Goal: Transaction & Acquisition: Purchase product/service

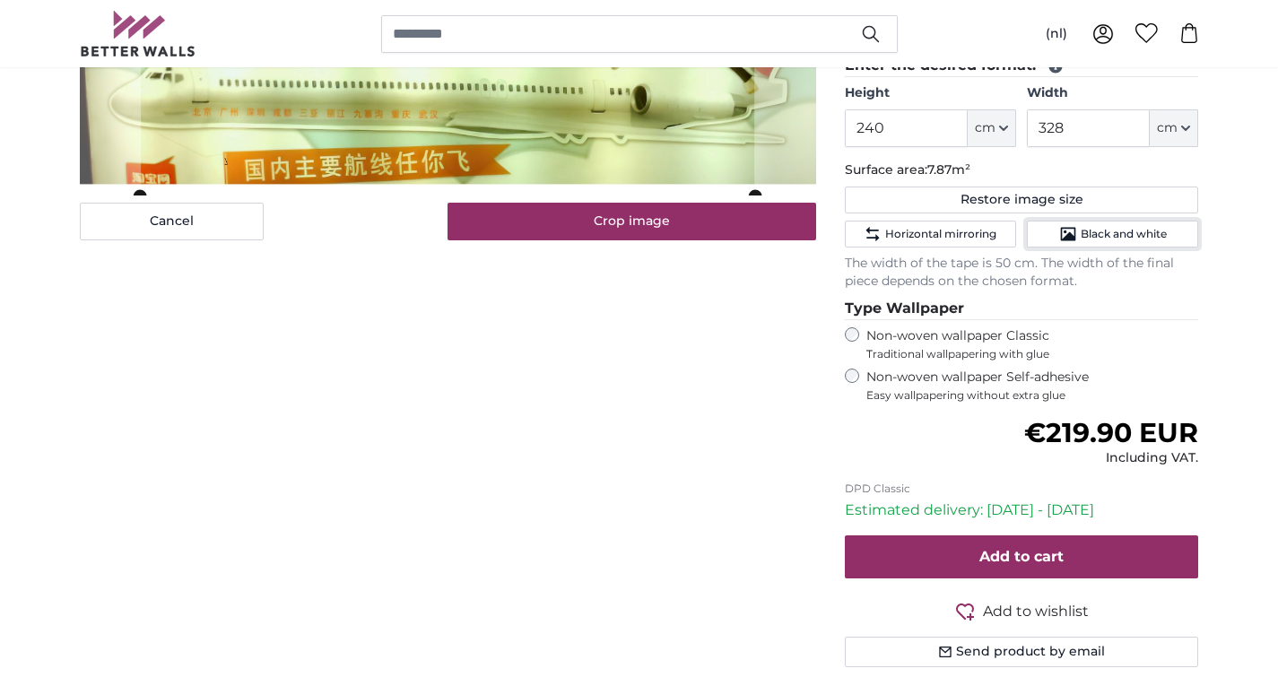
scroll to position [538, 0]
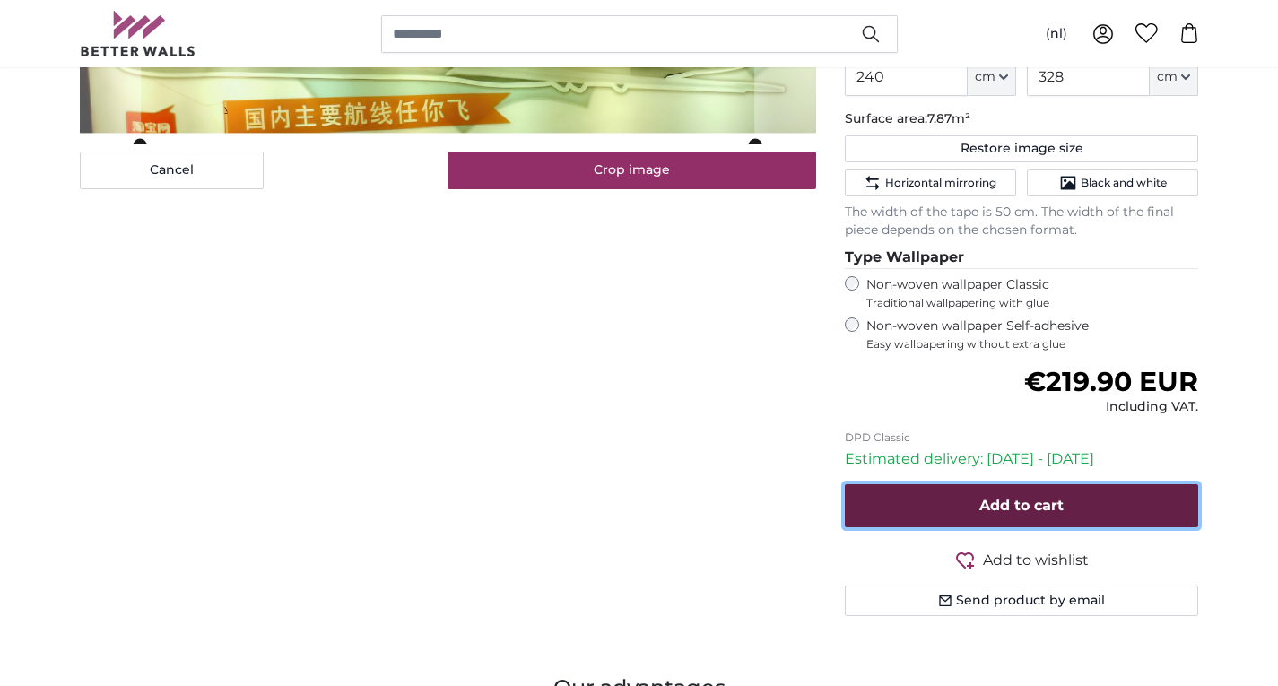
click at [1009, 502] on font "Add to cart" at bounding box center [1021, 505] width 84 height 17
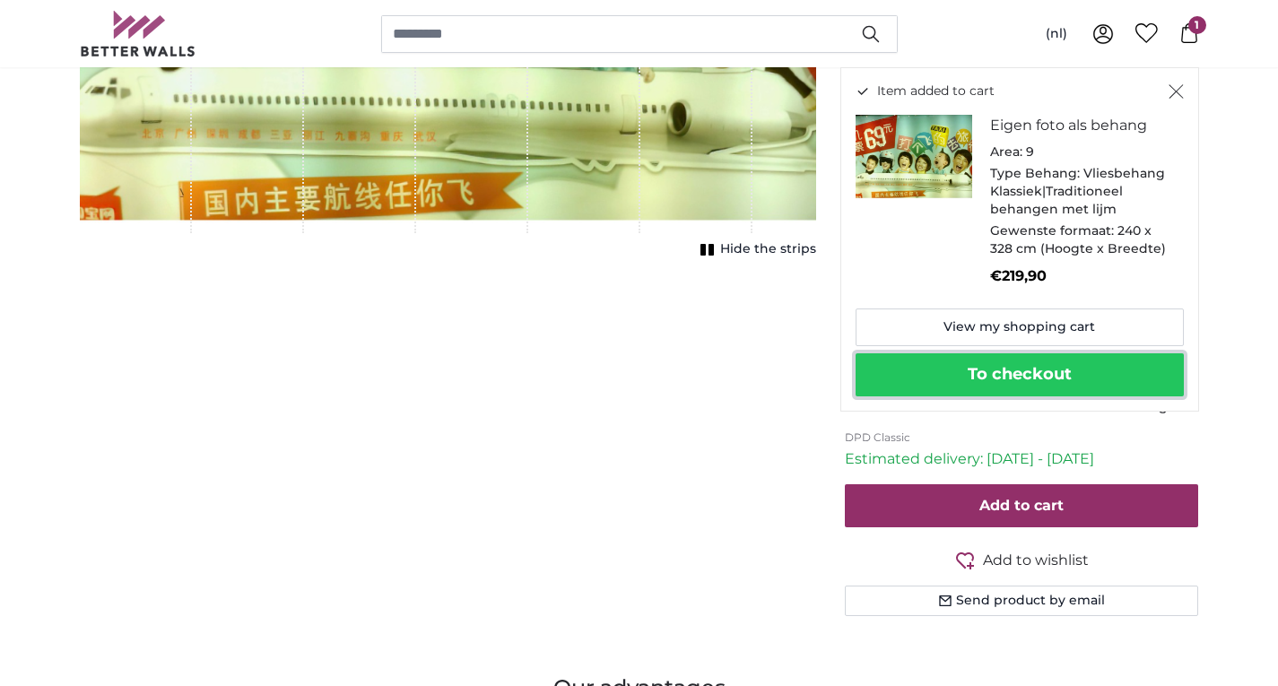
click at [966, 389] on button "To checkout" at bounding box center [1019, 374] width 328 height 43
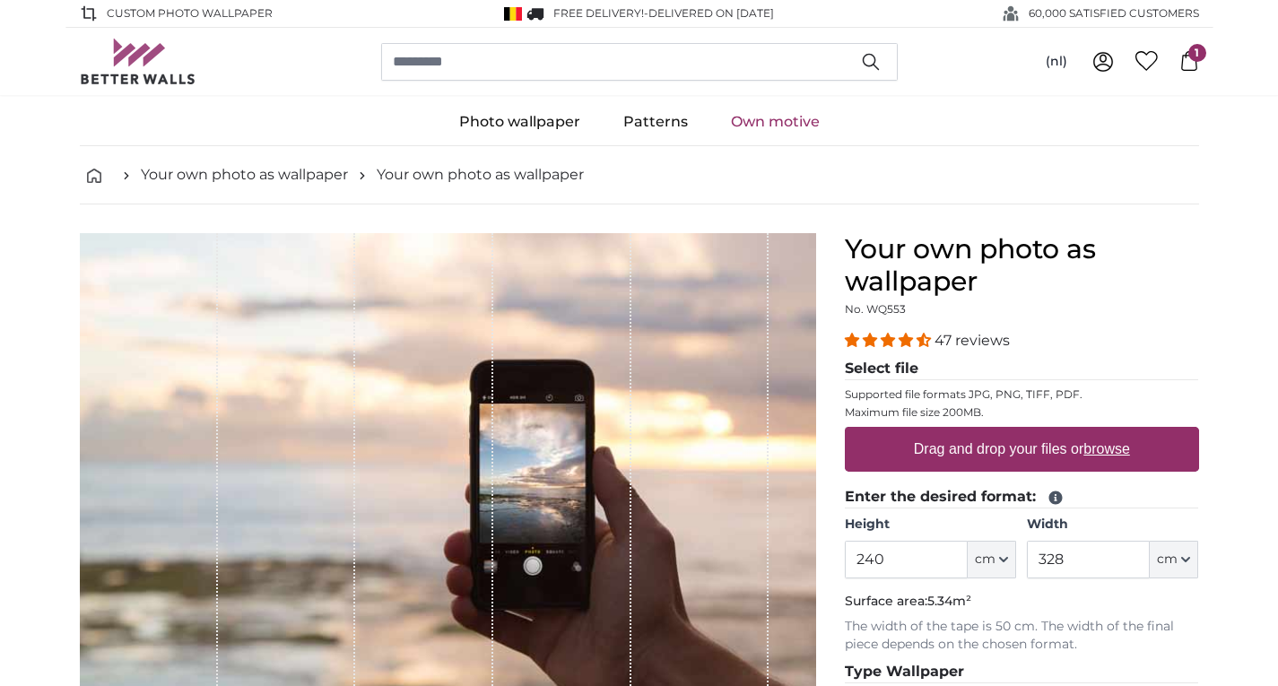
click at [793, 115] on font "Own motive" at bounding box center [775, 121] width 89 height 17
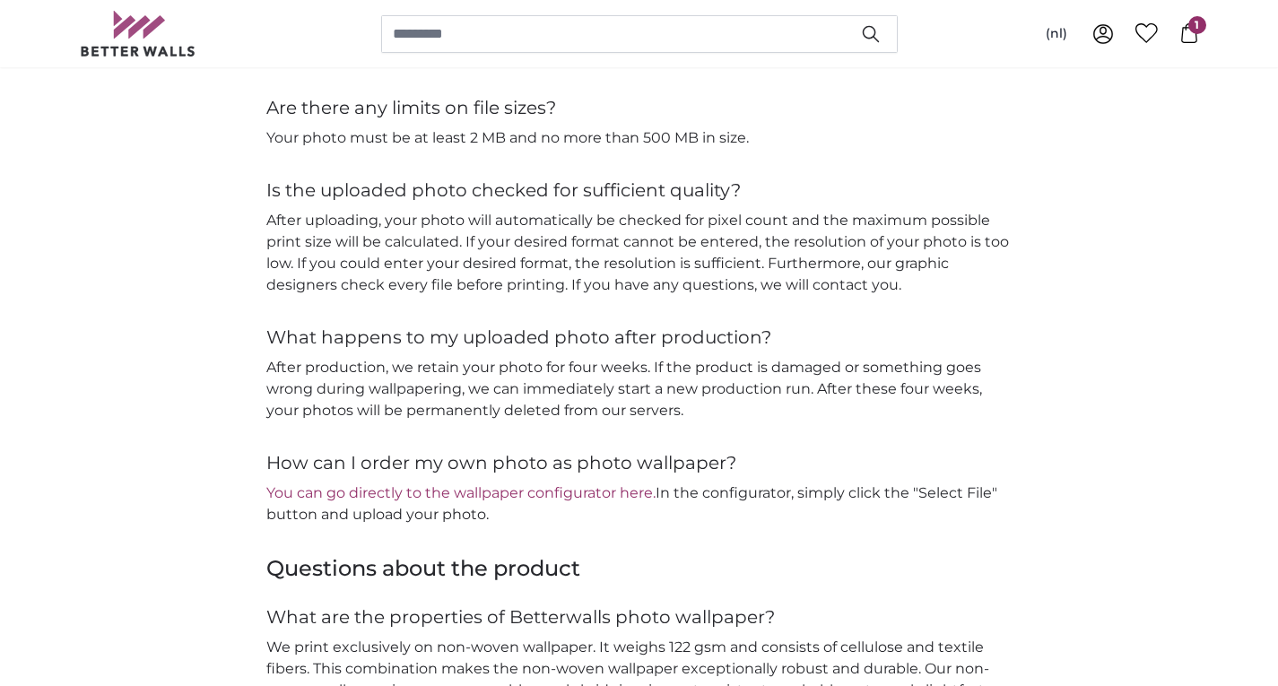
scroll to position [1793, 0]
